Goal: Obtain resource: Download file/media

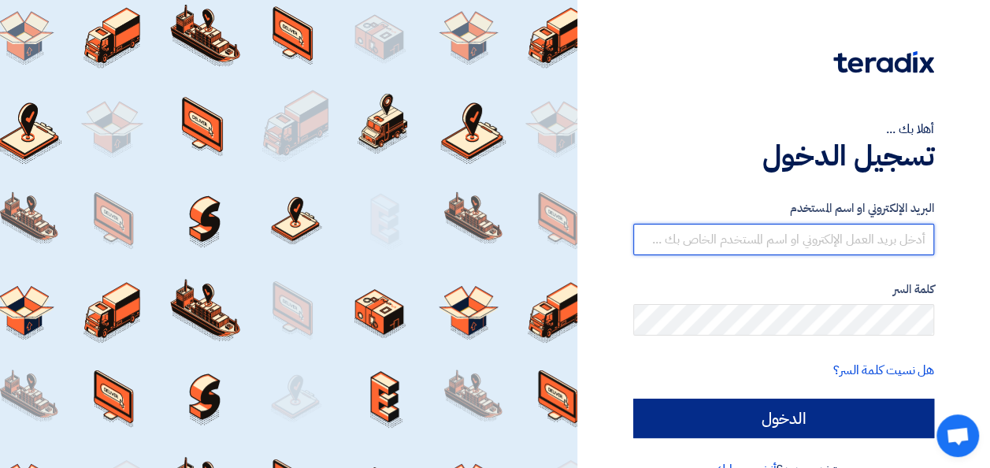
type input "[PERSON_NAME][EMAIL_ADDRESS][PERSON_NAME][PERSON_NAME][DOMAIN_NAME]"
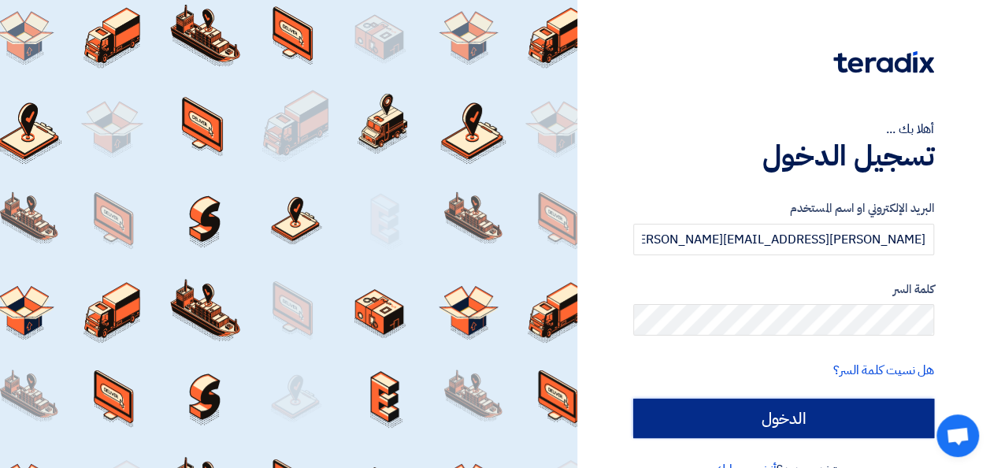
click at [774, 421] on input "الدخول" at bounding box center [783, 417] width 301 height 39
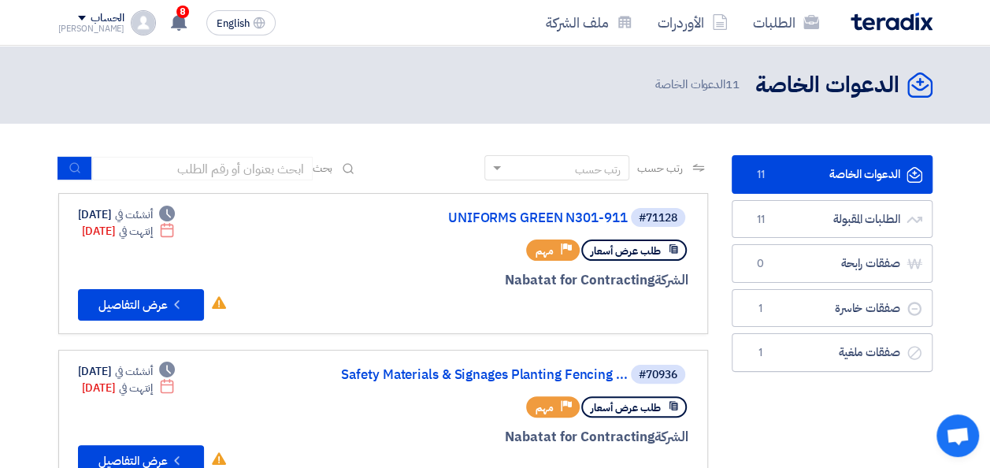
click at [224, 171] on input at bounding box center [202, 169] width 220 height 24
type input "71213"
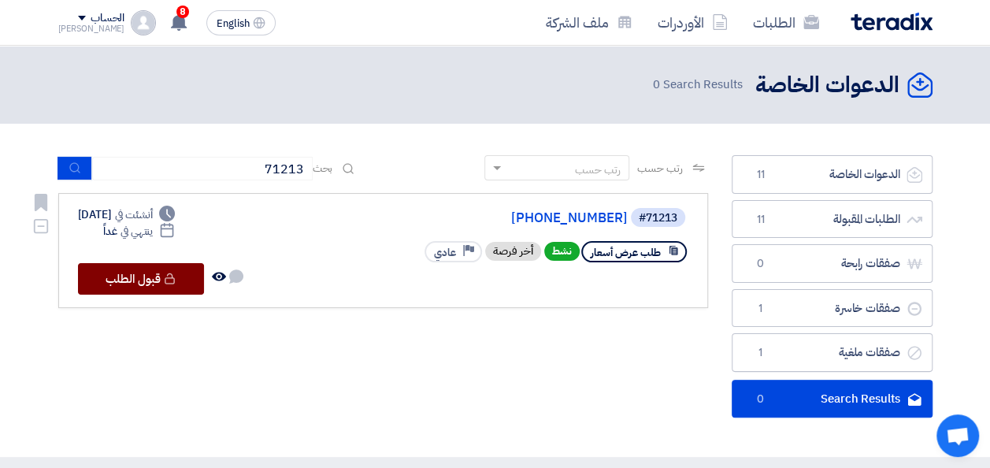
click at [134, 283] on button "Check details [GEOGRAPHIC_DATA][DEMOGRAPHIC_DATA]" at bounding box center [141, 278] width 126 height 31
click at [132, 281] on button "Check details [GEOGRAPHIC_DATA][DEMOGRAPHIC_DATA]" at bounding box center [141, 278] width 126 height 31
click at [125, 276] on button "Check details [GEOGRAPHIC_DATA][DEMOGRAPHIC_DATA]" at bounding box center [141, 278] width 126 height 31
click at [132, 286] on button "Check details [GEOGRAPHIC_DATA][DEMOGRAPHIC_DATA]" at bounding box center [141, 278] width 126 height 31
click at [131, 287] on button "Check details [GEOGRAPHIC_DATA][DEMOGRAPHIC_DATA]" at bounding box center [141, 278] width 126 height 31
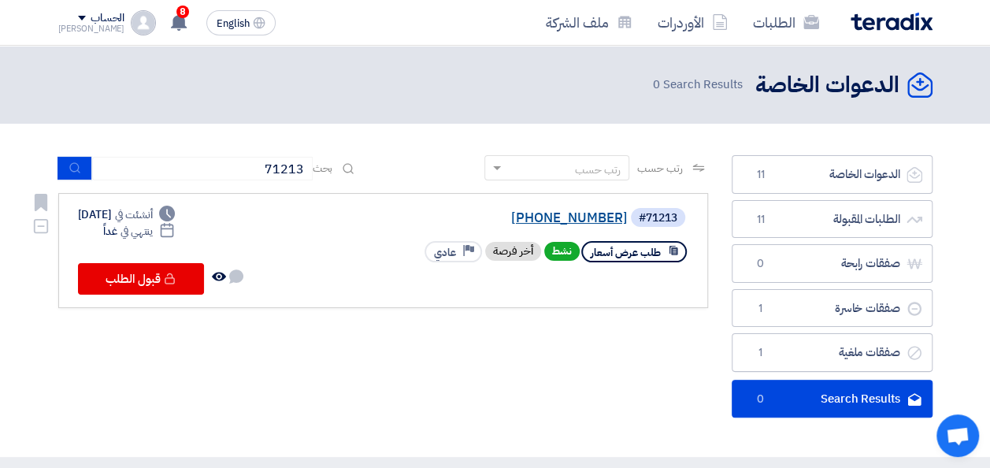
click at [570, 221] on link "[PHONE_NUMBER]" at bounding box center [470, 218] width 315 height 14
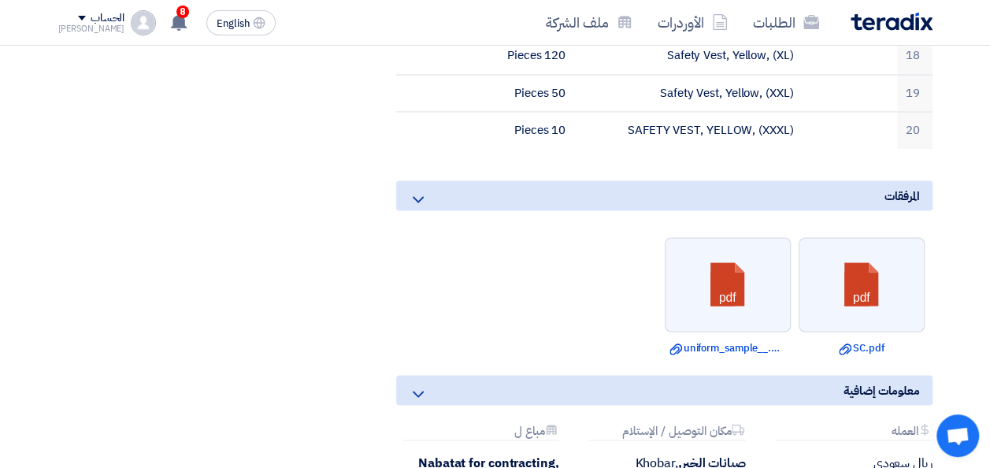
scroll to position [1291, 0]
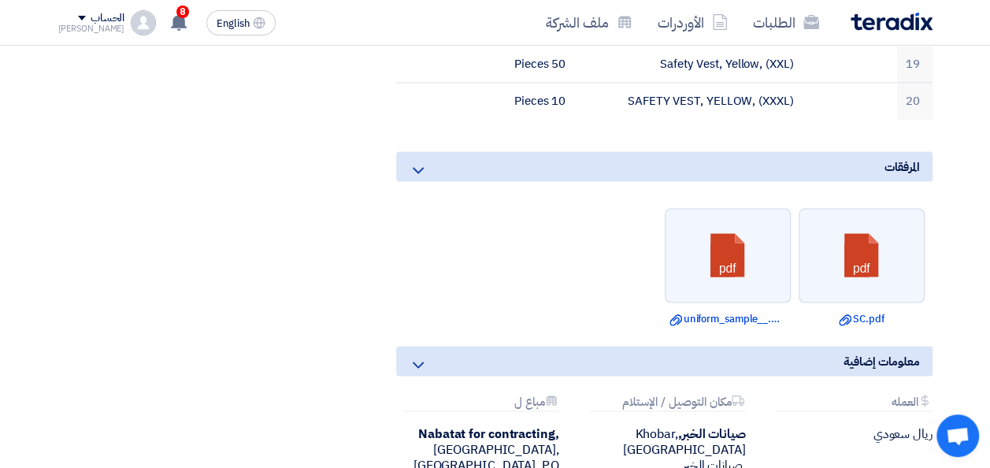
scroll to position [1323, 0]
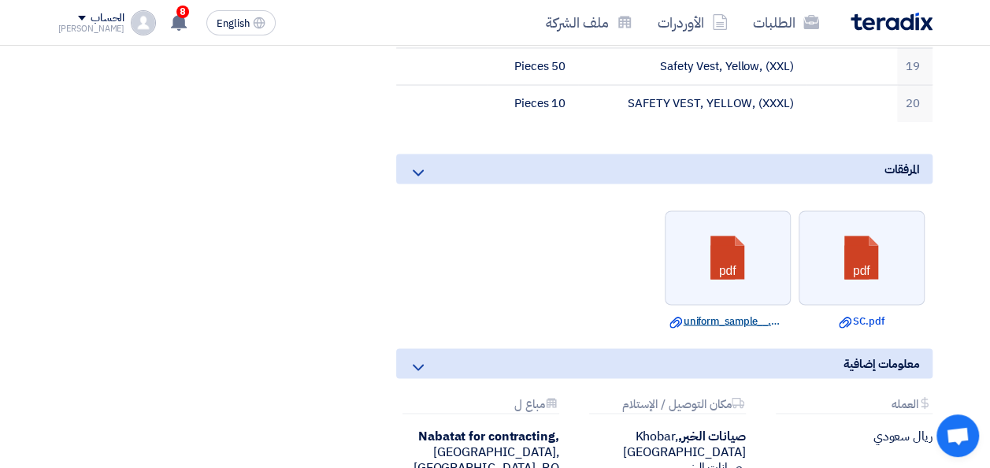
click at [714, 313] on link "Download file uniform_sample__.pdf" at bounding box center [727, 321] width 117 height 16
click at [859, 313] on link "Download file SC.pdf" at bounding box center [861, 321] width 117 height 16
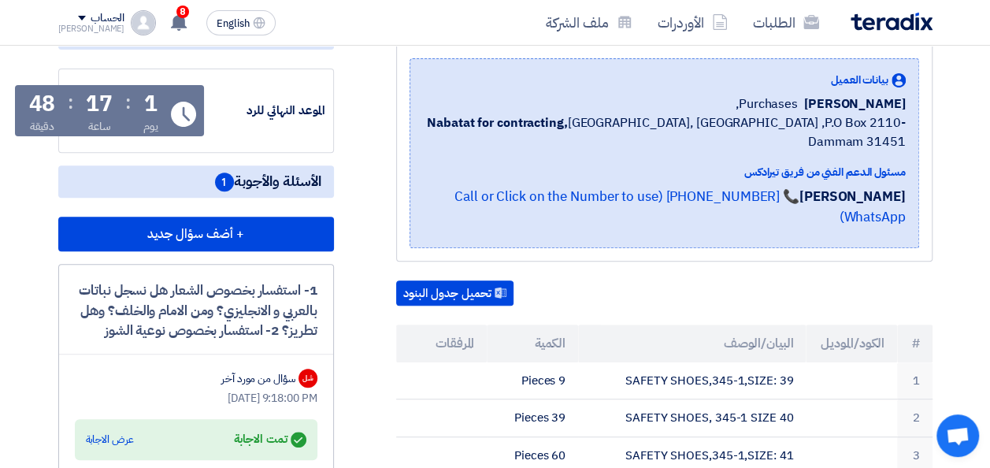
scroll to position [224, 0]
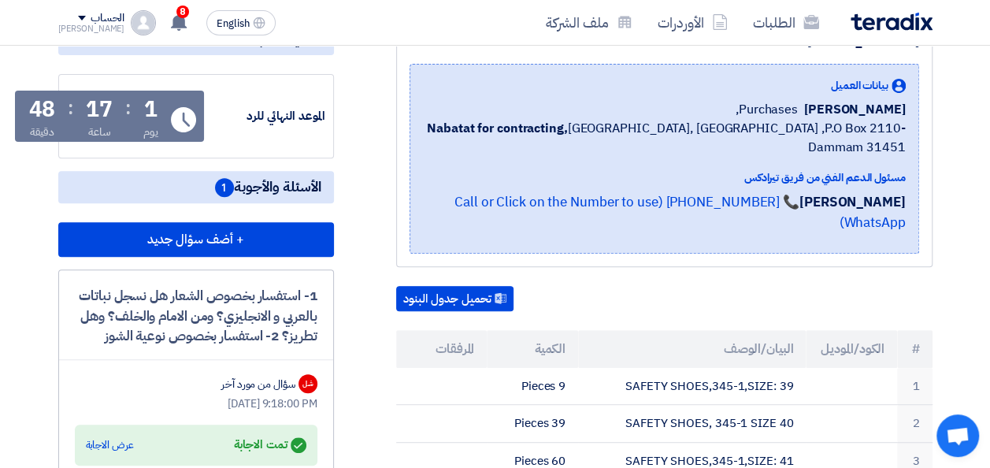
drag, startPoint x: 904, startPoint y: 106, endPoint x: 907, endPoint y: 213, distance: 107.1
click at [907, 213] on div "بيانات العميل [PERSON_NAME] Purchases, Nabatat for contracting, [GEOGRAPHIC_DAT…" at bounding box center [663, 159] width 509 height 190
drag, startPoint x: 907, startPoint y: 213, endPoint x: 967, endPoint y: 228, distance: 61.7
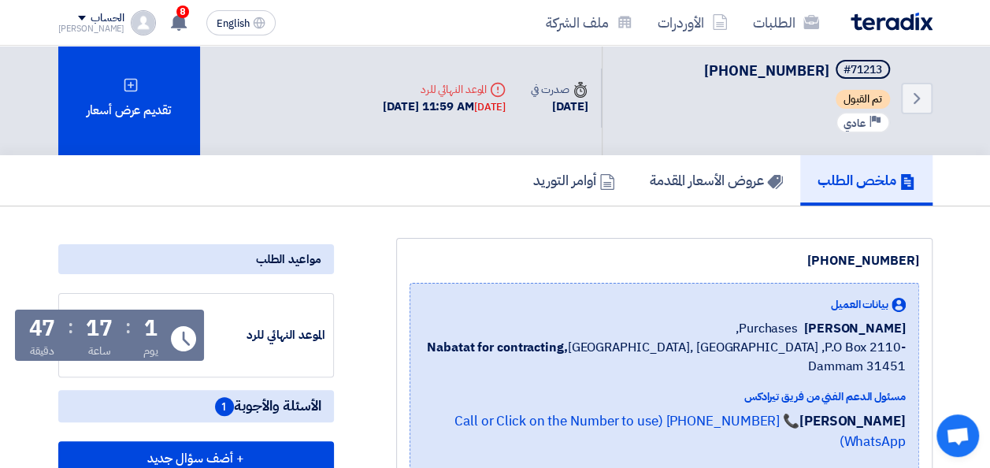
scroll to position [0, 0]
